Goal: Find specific page/section: Find specific page/section

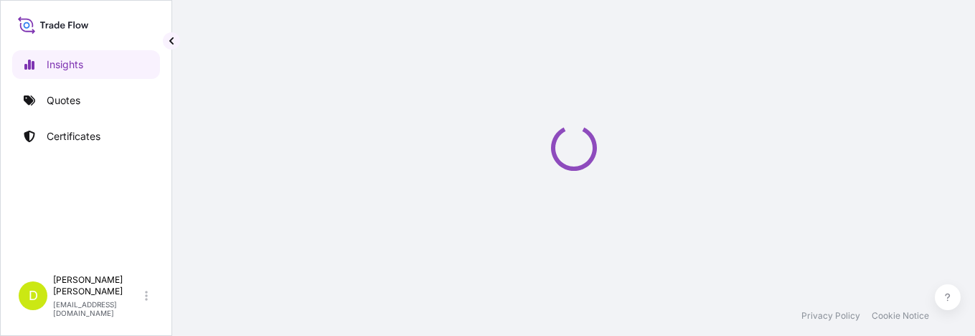
select select "2025"
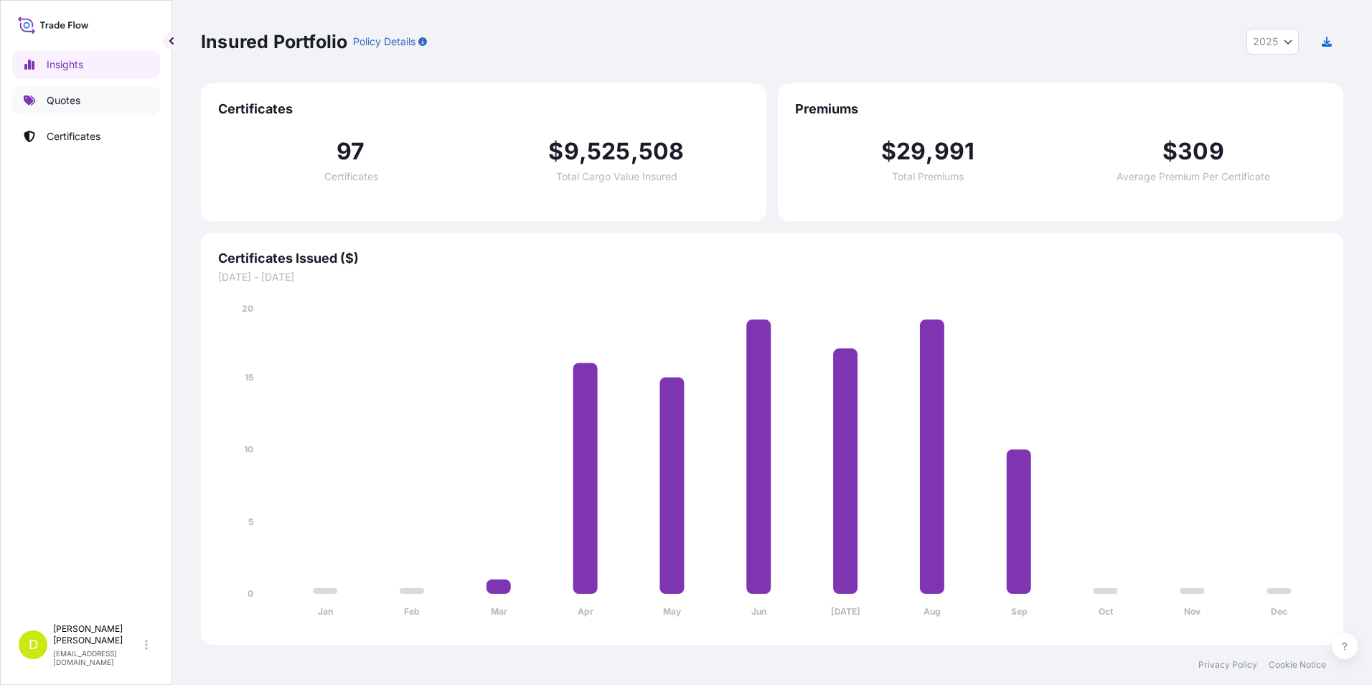
click at [60, 107] on p "Quotes" at bounding box center [64, 100] width 34 height 14
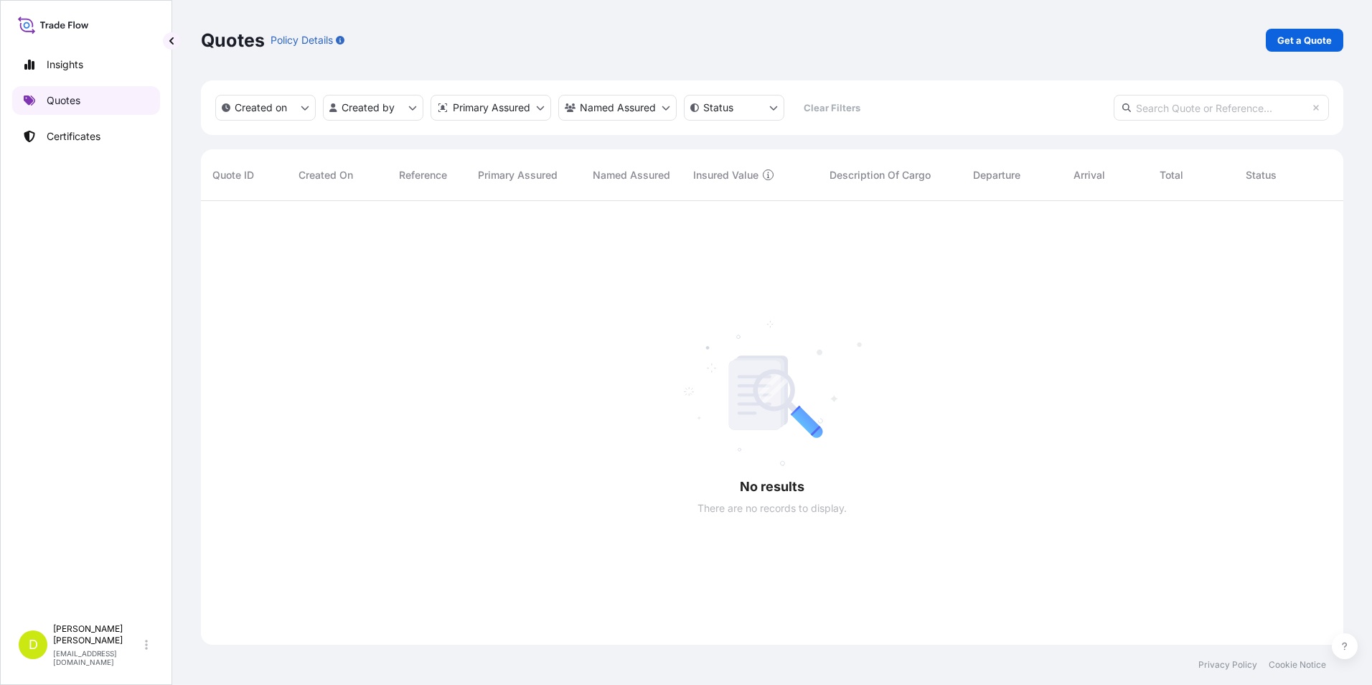
scroll to position [484, 1132]
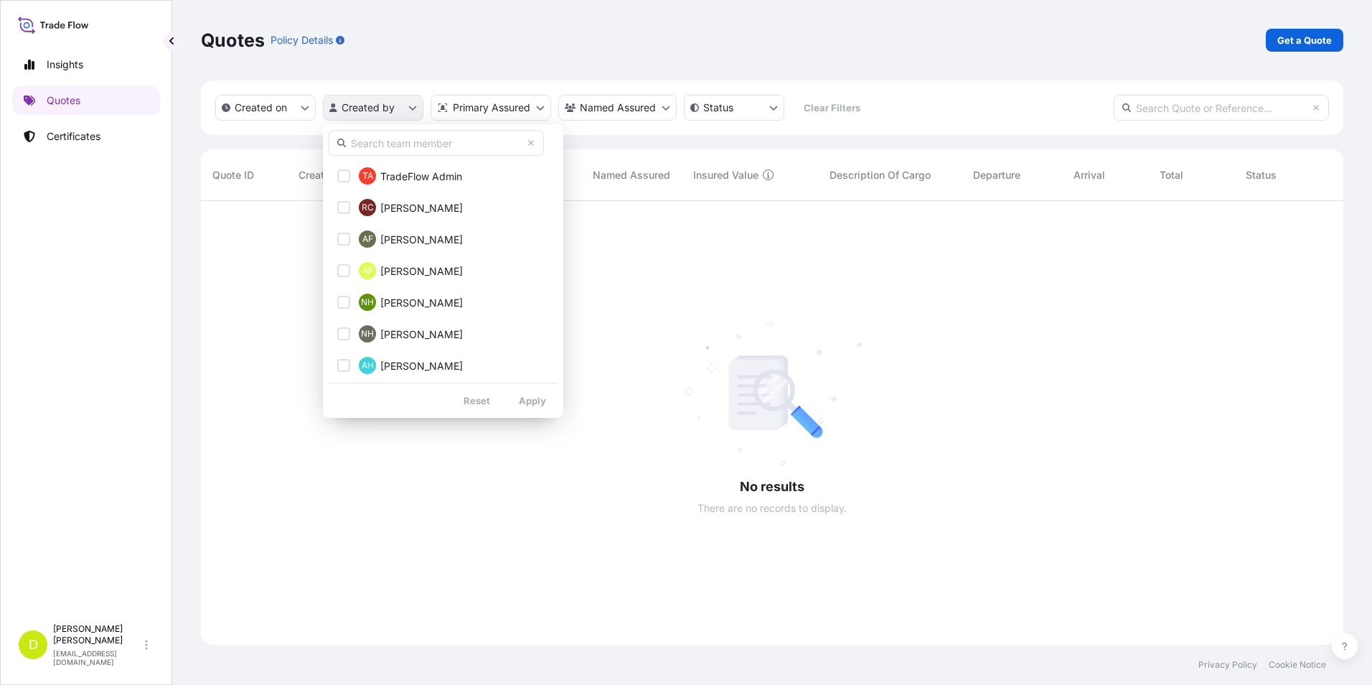
click at [416, 104] on html "Insights Quotes Certificates D [PERSON_NAME] [EMAIL_ADDRESS][DOMAIN_NAME] Quote…" at bounding box center [686, 342] width 1372 height 685
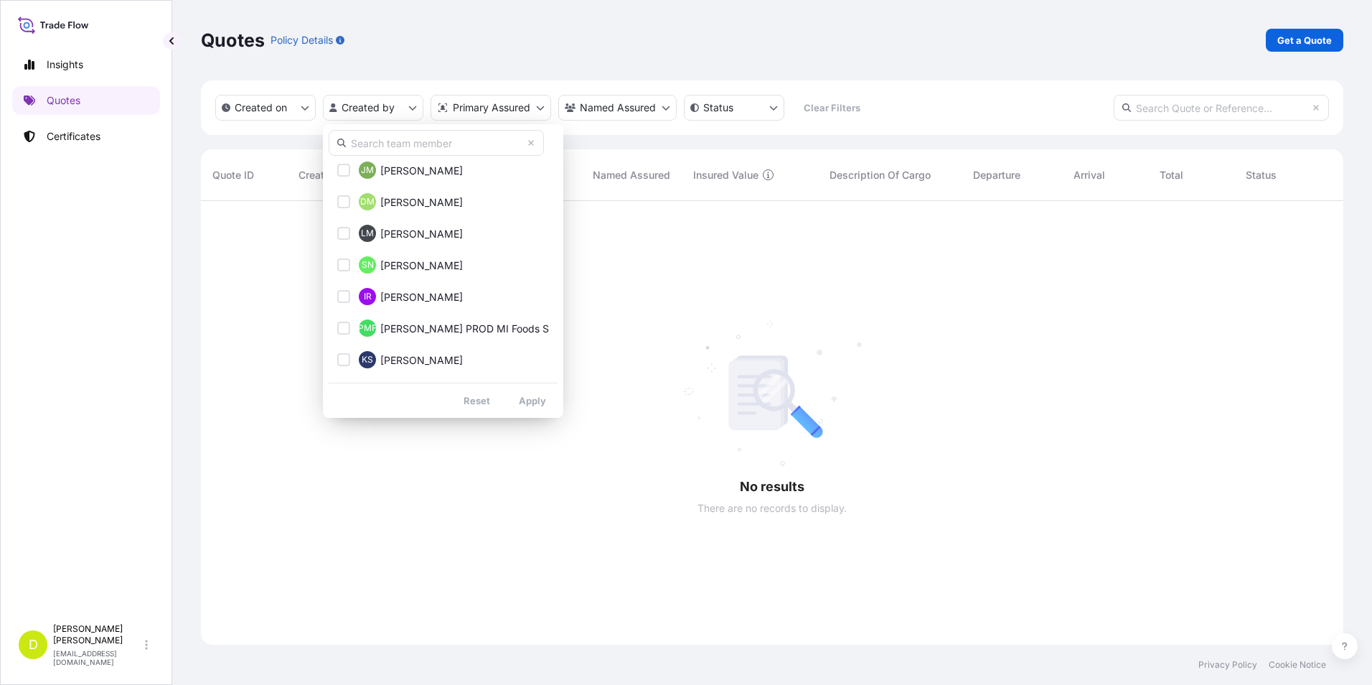
scroll to position [382, 0]
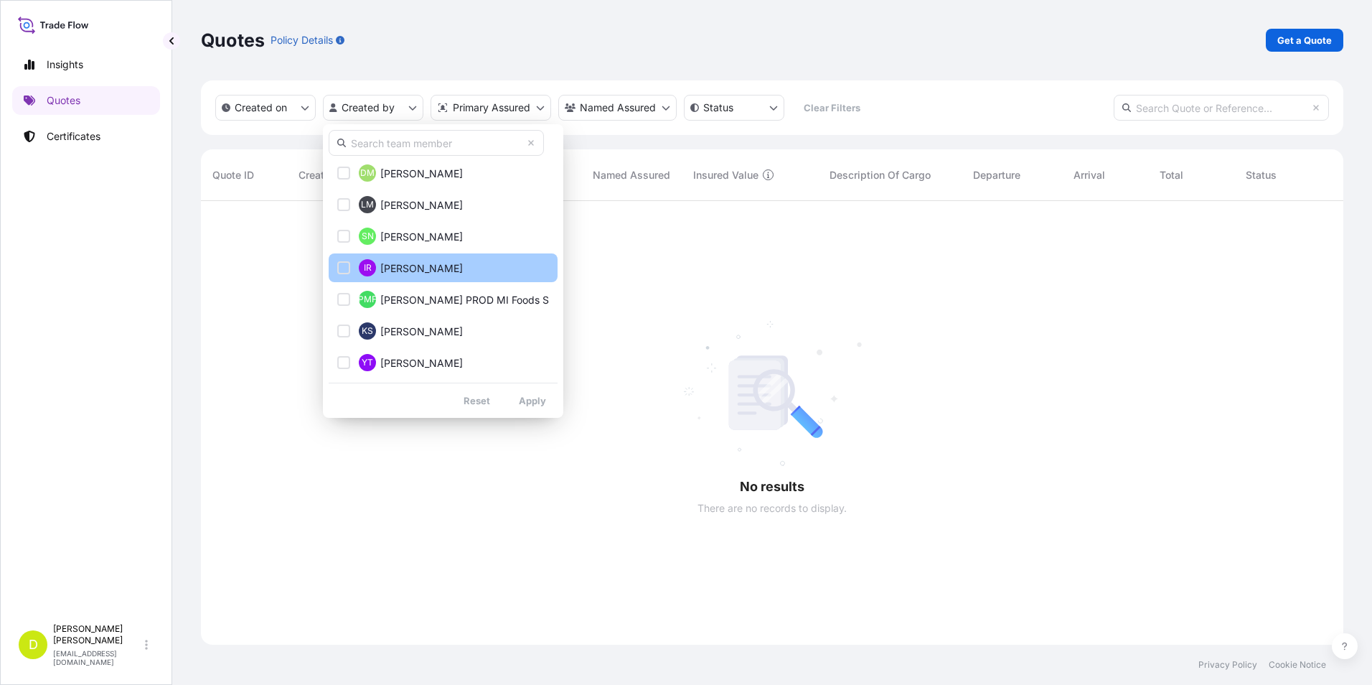
click at [418, 270] on span "[PERSON_NAME]" at bounding box center [421, 268] width 83 height 14
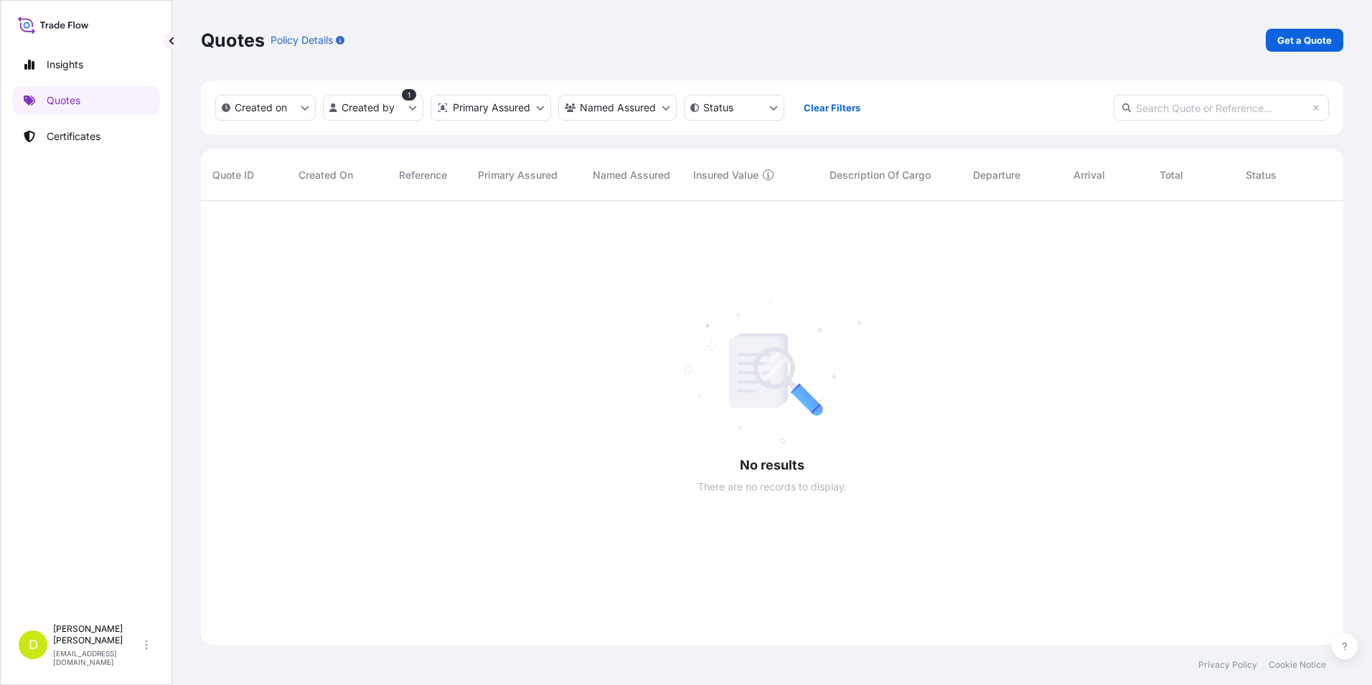
scroll to position [484, 1132]
click at [90, 133] on p "Certificates" at bounding box center [74, 136] width 54 height 14
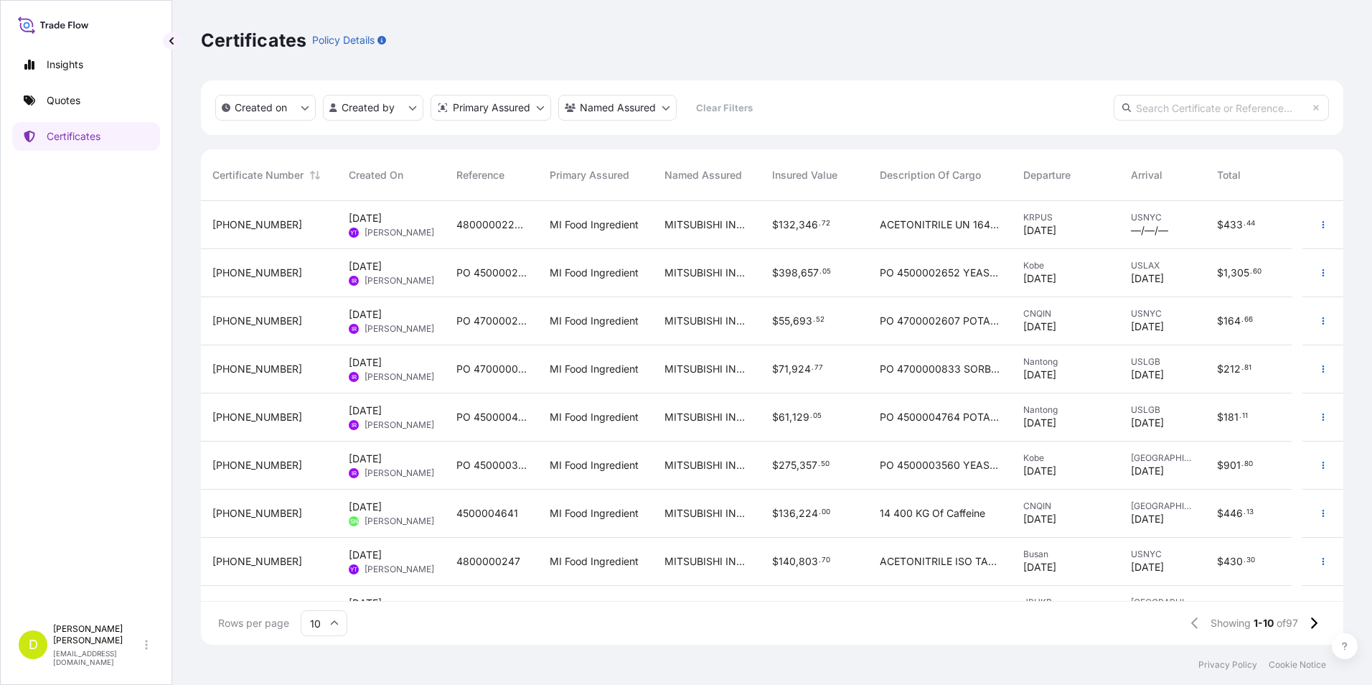
scroll to position [441, 1132]
